Goal: Navigation & Orientation: Find specific page/section

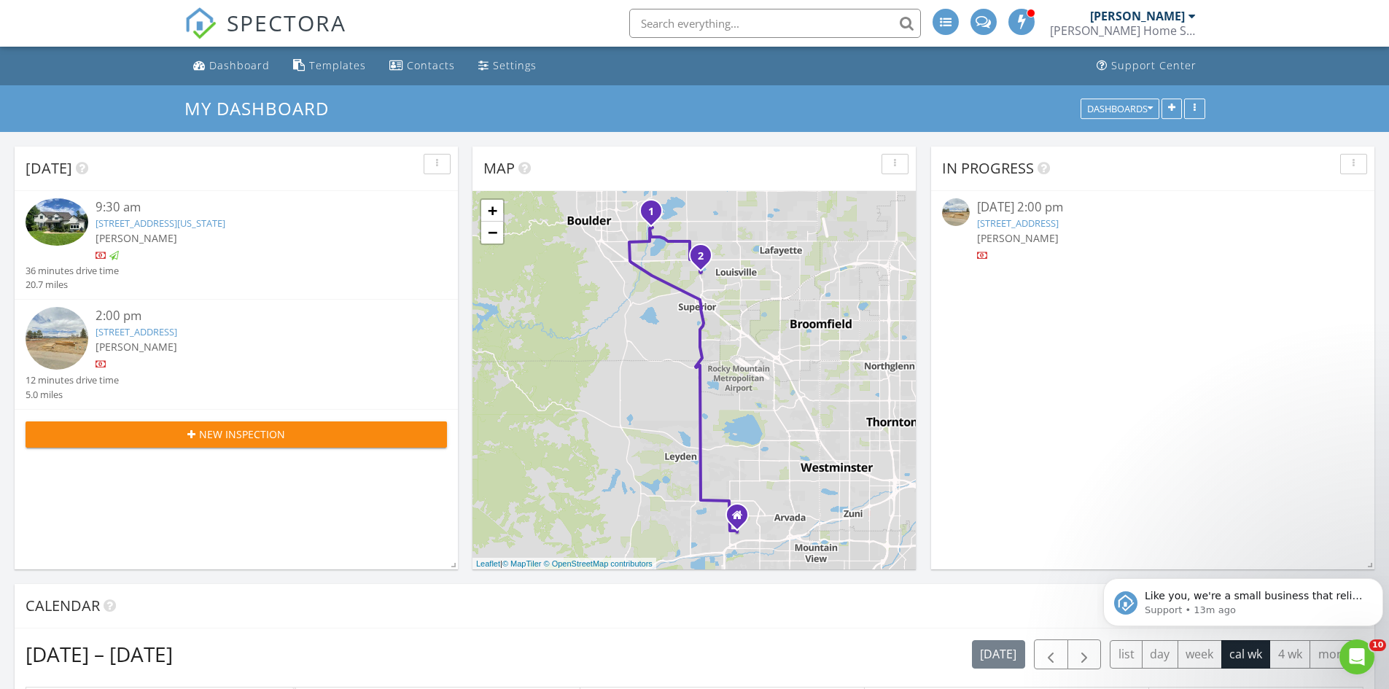
scroll to position [1203, 1411]
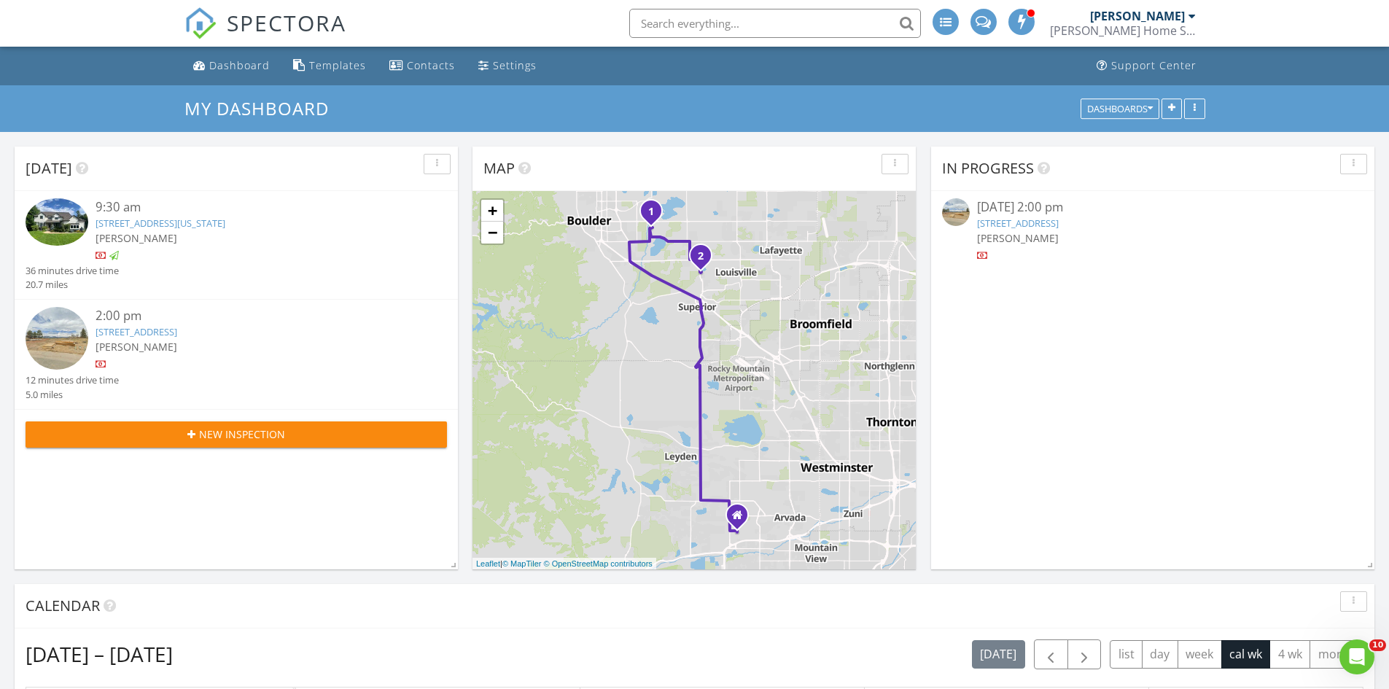
click at [177, 329] on link "1027 Willow Pl, Louisville, CO 80027" at bounding box center [136, 331] width 82 height 13
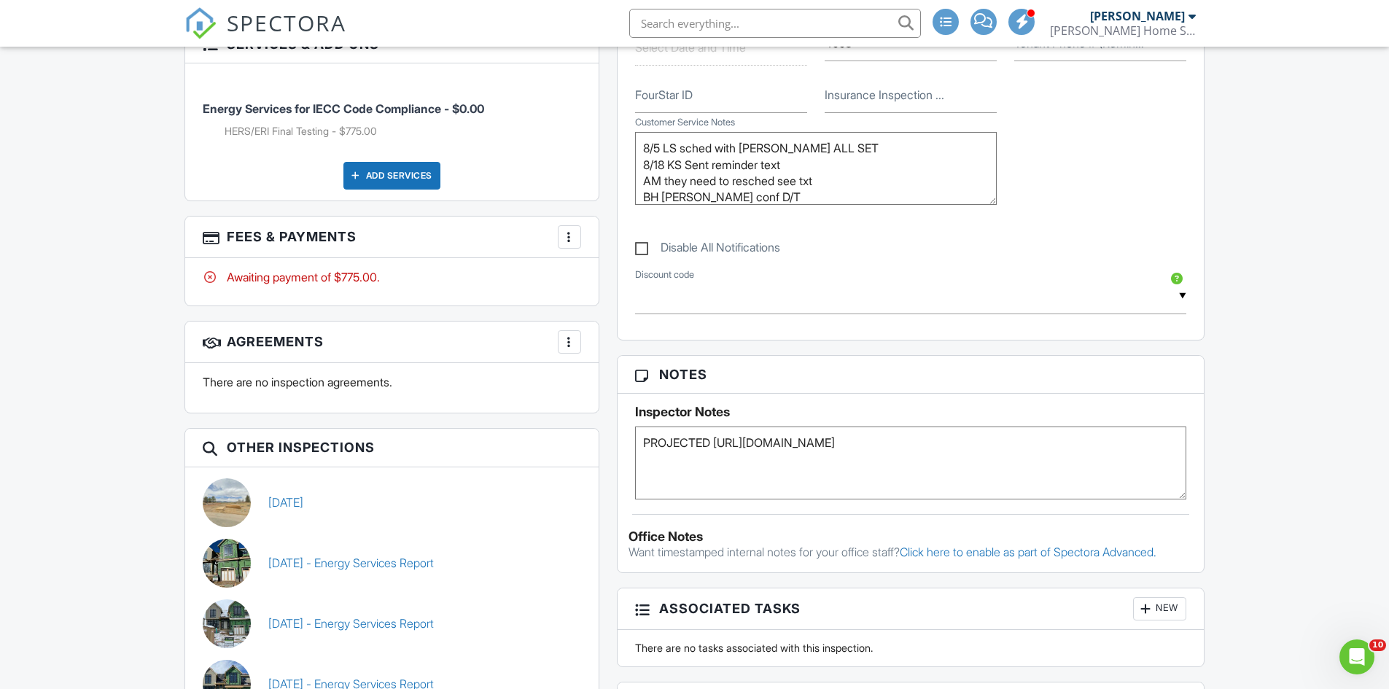
scroll to position [891, 0]
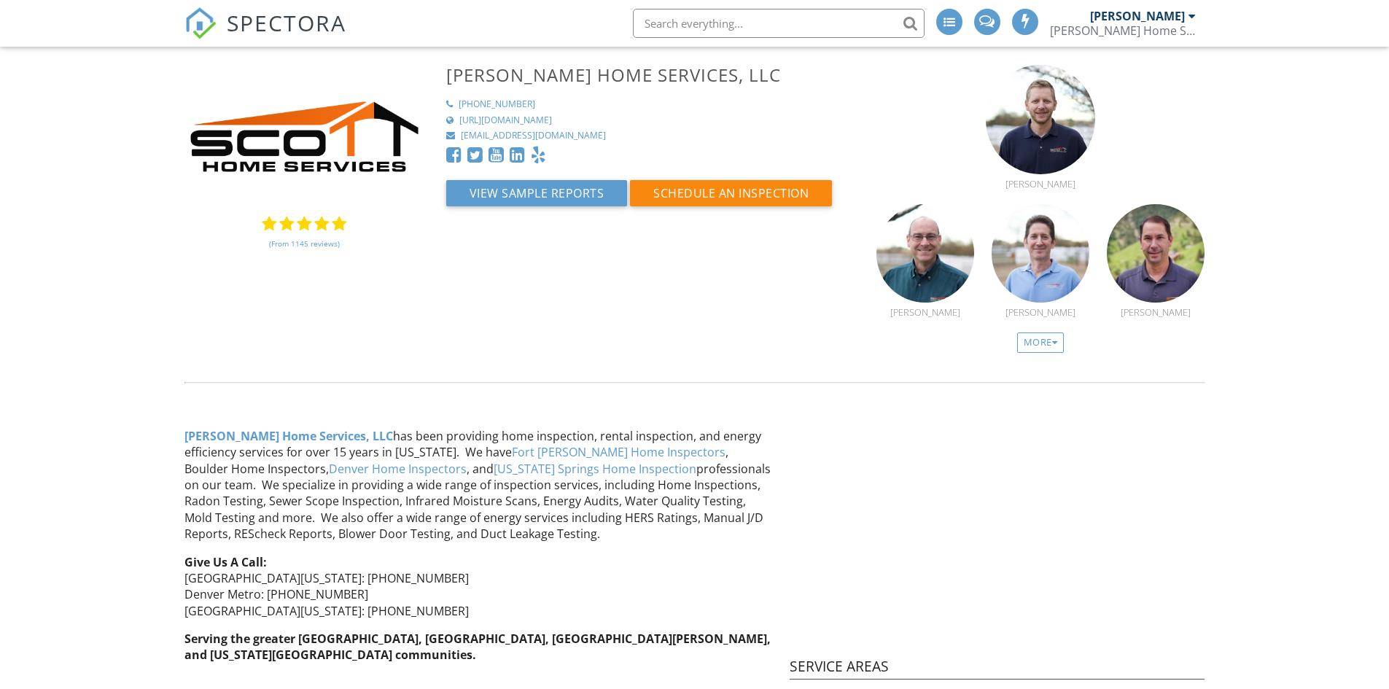
click at [1150, 19] on div "[PERSON_NAME]" at bounding box center [1137, 16] width 95 height 15
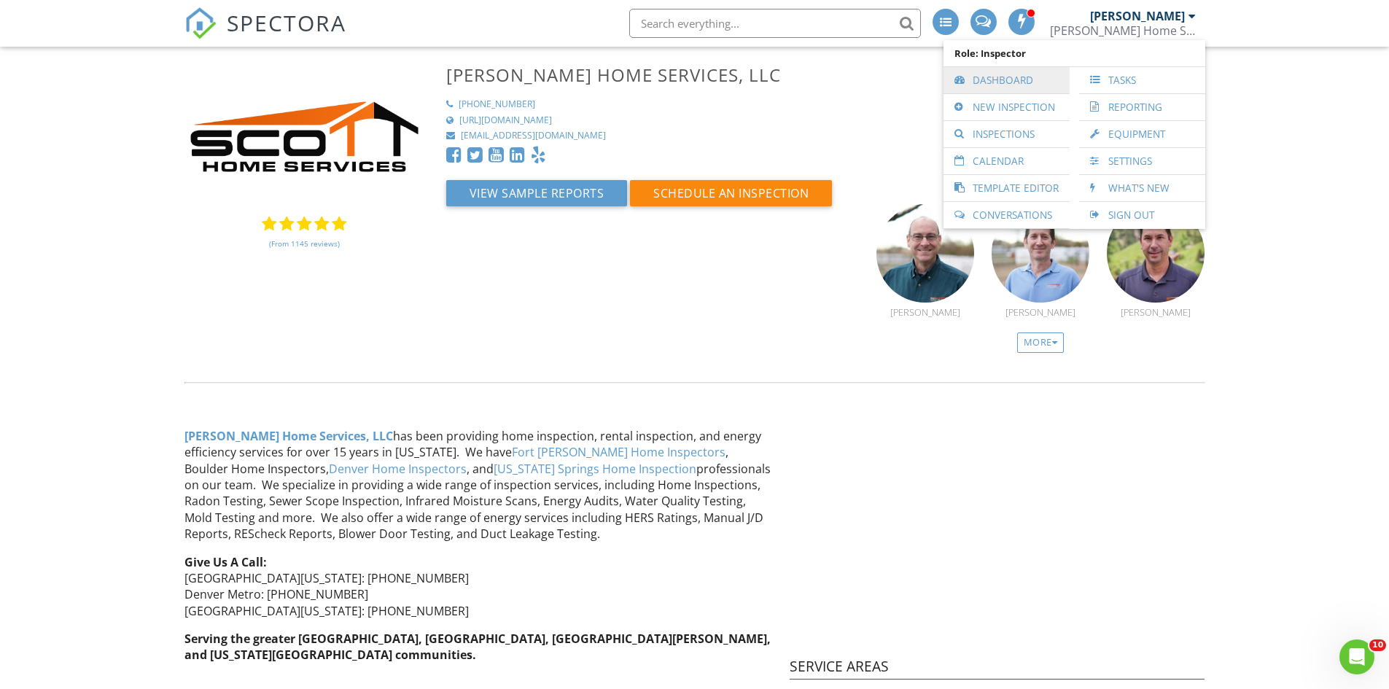
click at [1008, 82] on link "Dashboard" at bounding box center [1007, 80] width 112 height 26
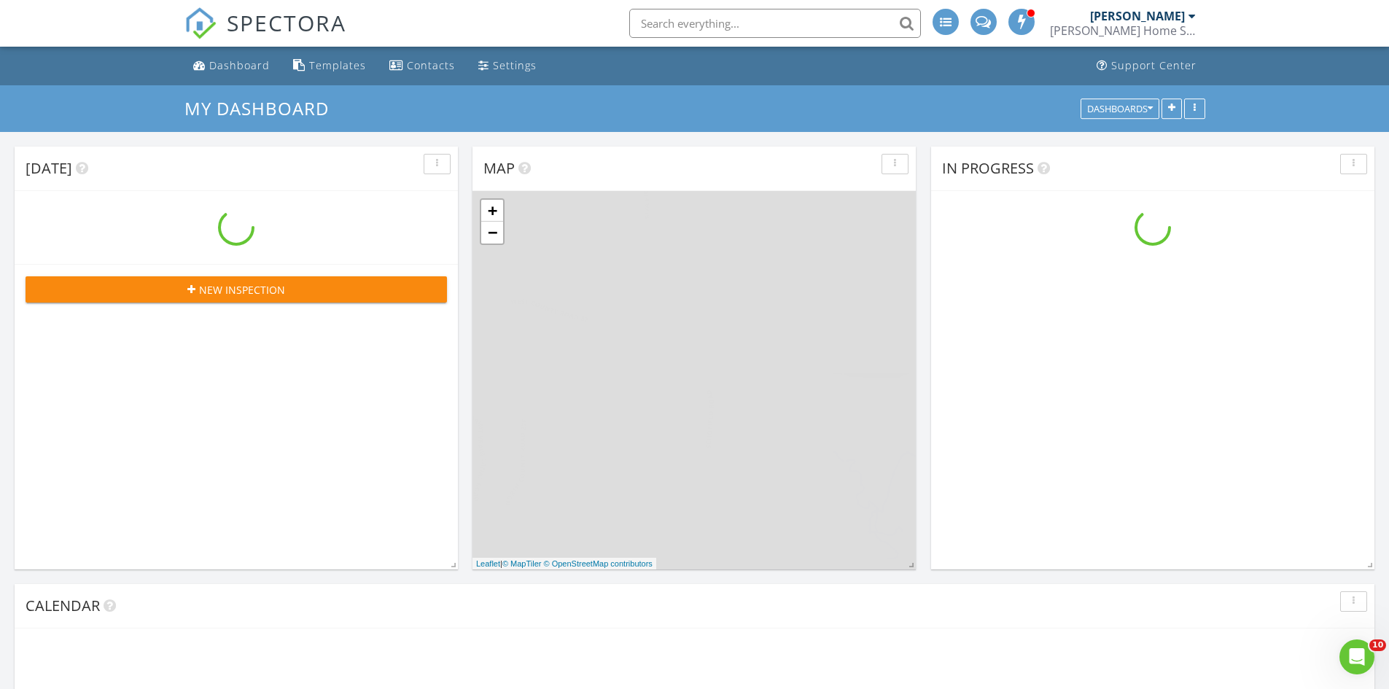
scroll to position [1203, 1411]
